Goal: Check status: Check status

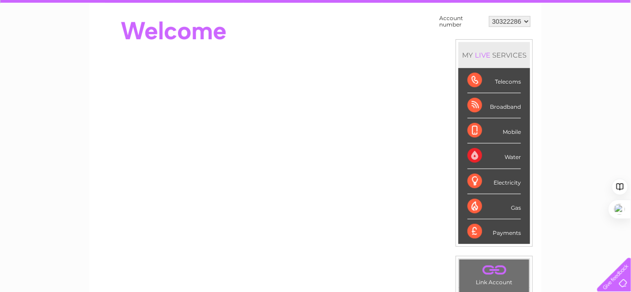
click at [49, 131] on div "My Clear Business Login Details My Details My Preferences Link Account My Accou…" at bounding box center [315, 243] width 631 height 515
